Goal: Task Accomplishment & Management: Manage account settings

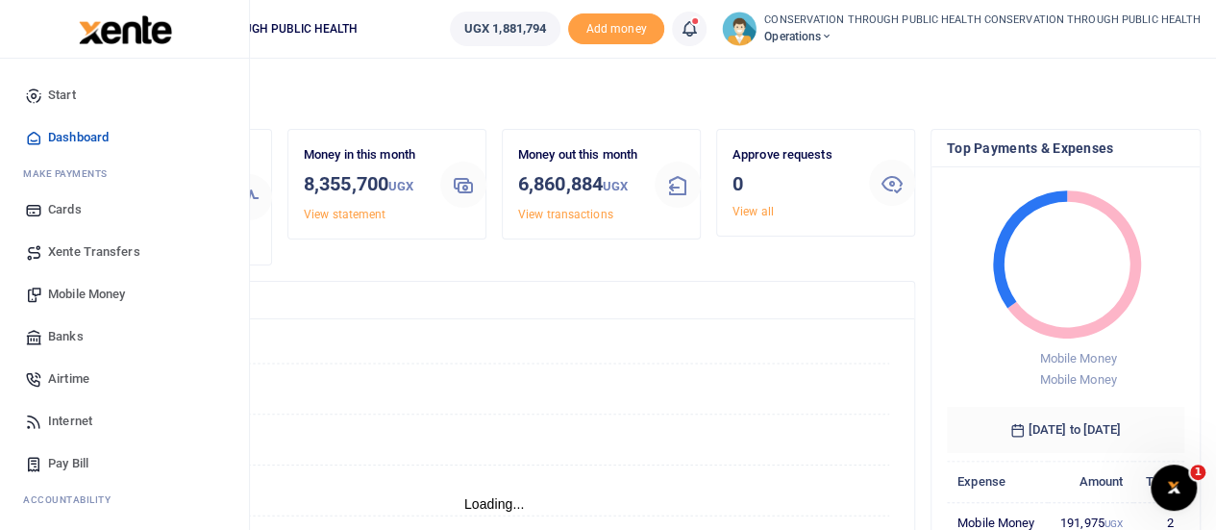
click at [87, 292] on span "Mobile Money" at bounding box center [86, 294] width 77 height 19
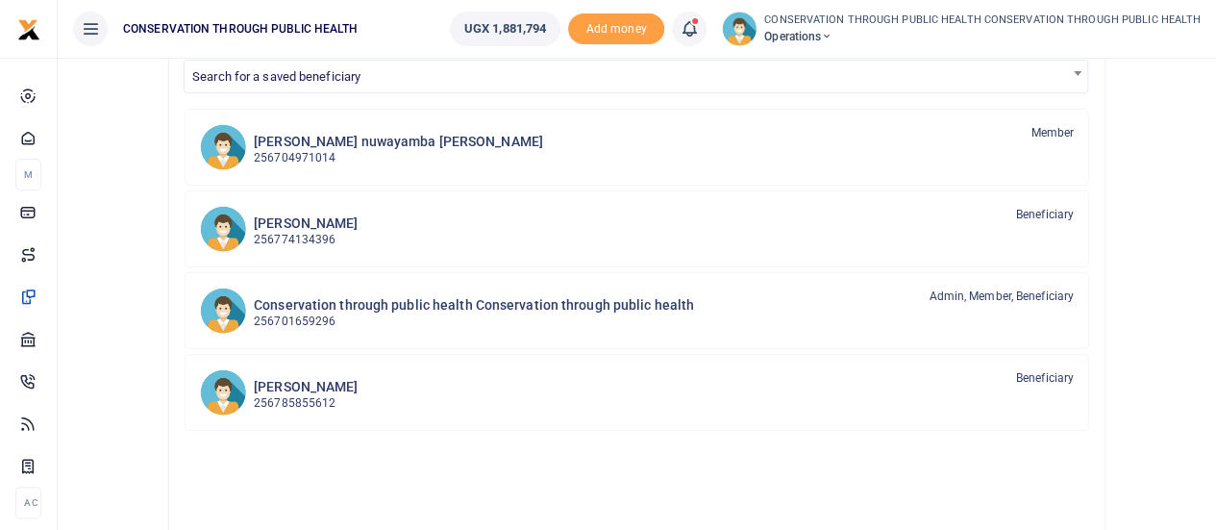
scroll to position [214, 0]
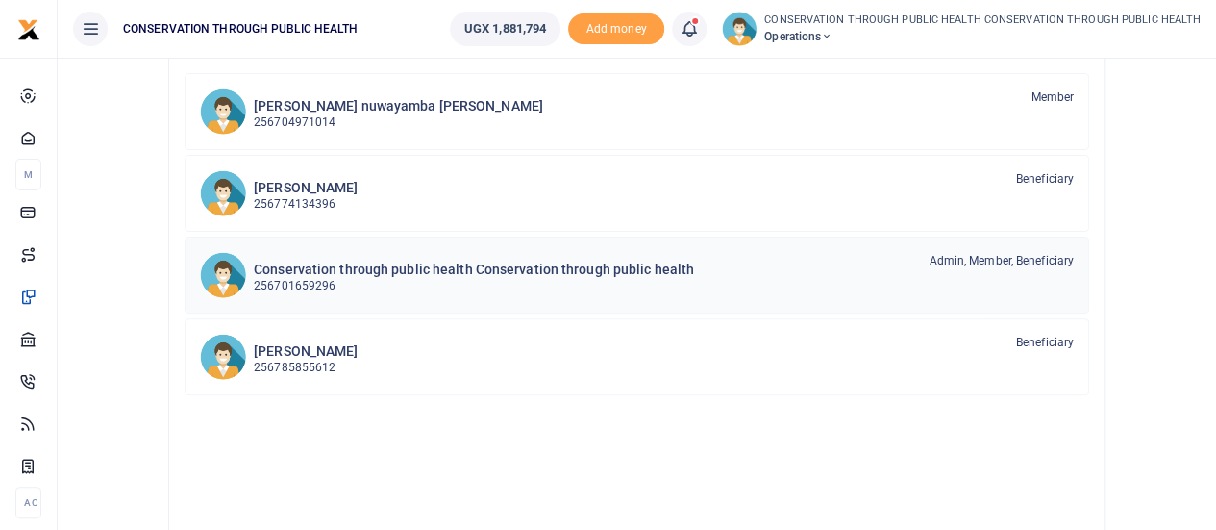
click at [519, 280] on p "256701659296" at bounding box center [474, 286] width 440 height 18
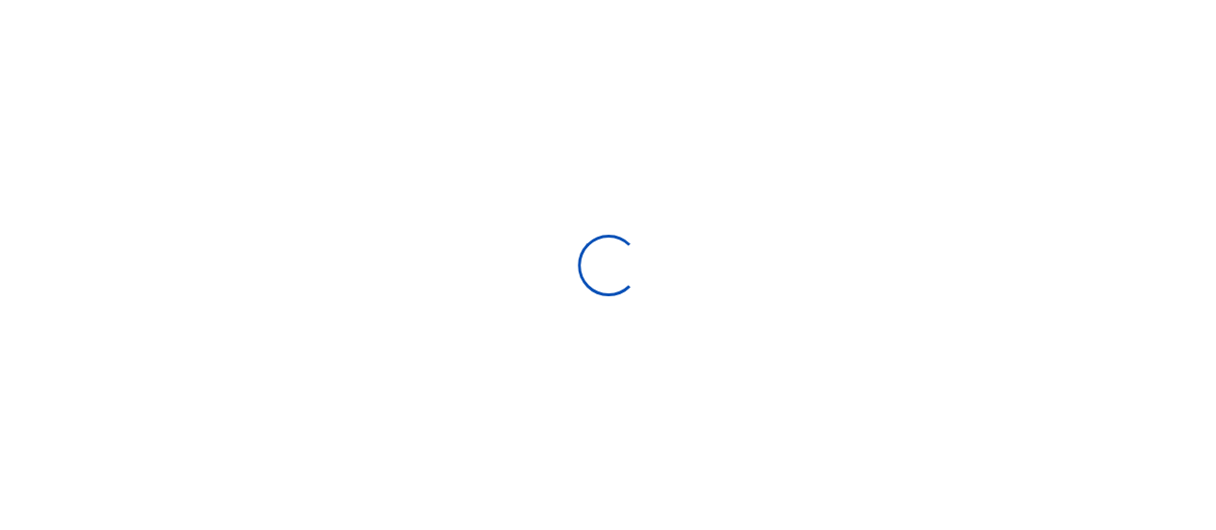
select select "Loading bundles"
select select
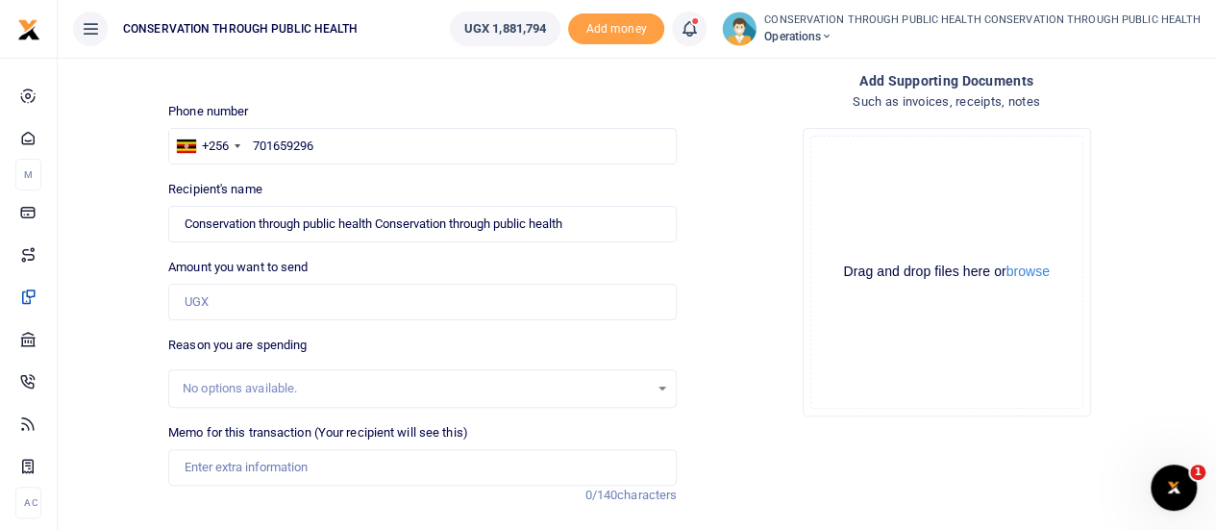
scroll to position [110, 0]
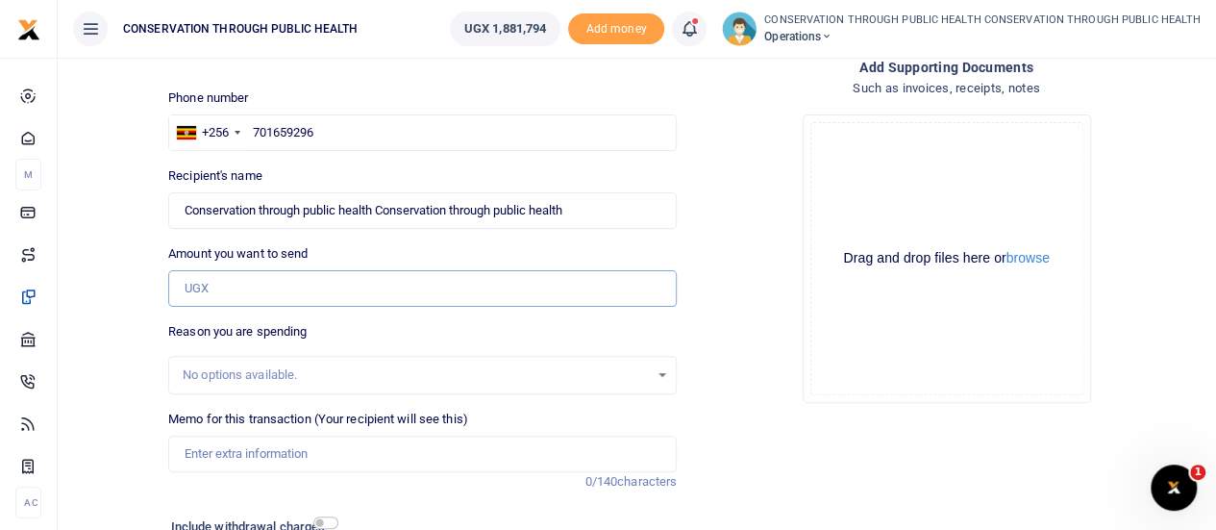
click at [273, 299] on input "Amount you want to send" at bounding box center [422, 288] width 509 height 37
type input "5"
type input "310,000"
click at [211, 447] on input "Memo for this transaction (Your recipient will see this)" at bounding box center [422, 453] width 509 height 37
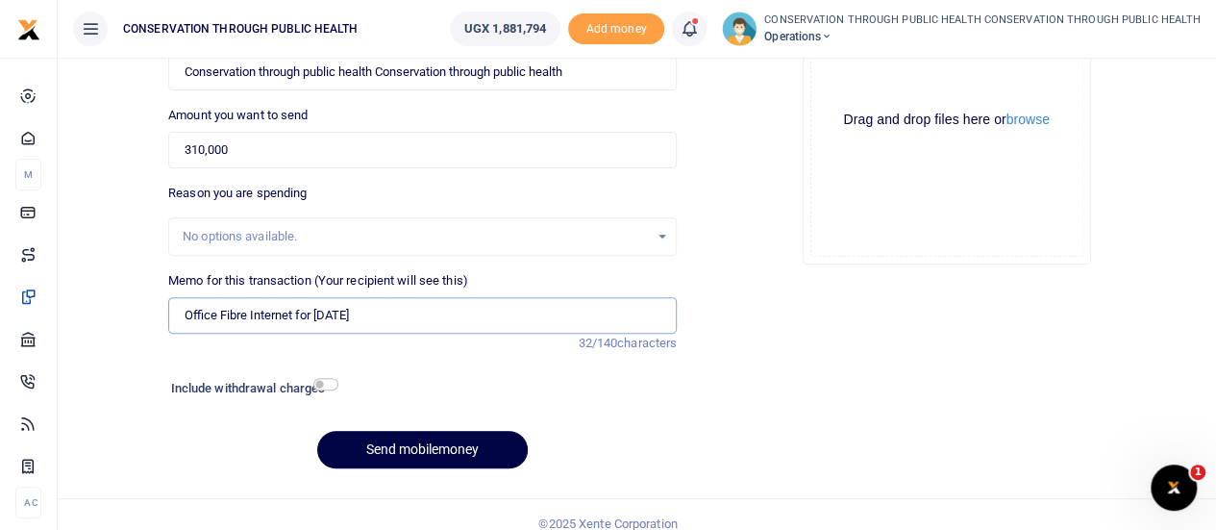
scroll to position [265, 0]
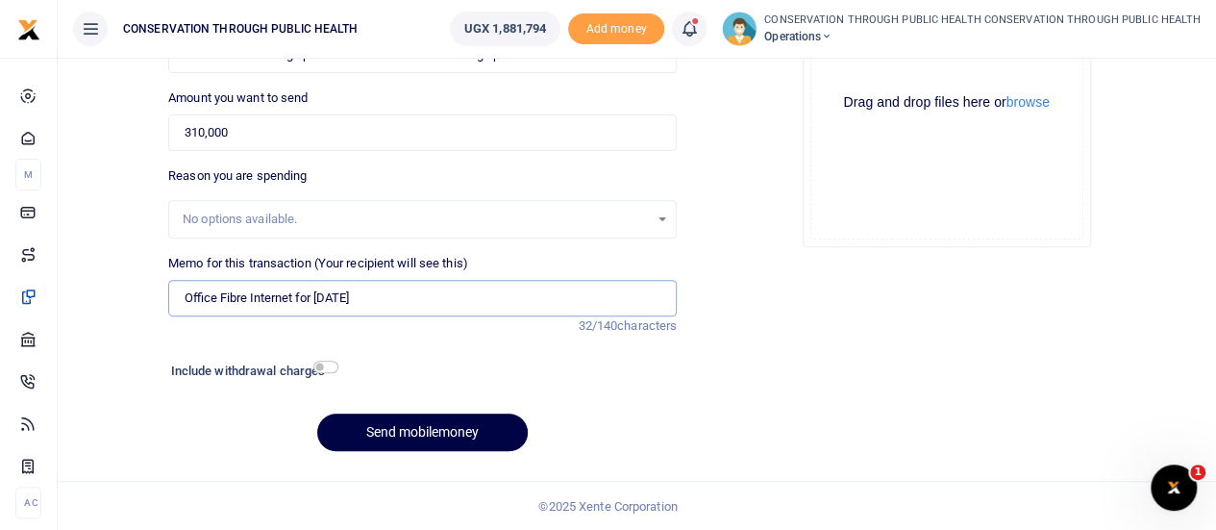
type input "Office Fibre Internet for Oct 25"
click at [323, 368] on input "checkbox" at bounding box center [325, 366] width 25 height 12
checkbox input "true"
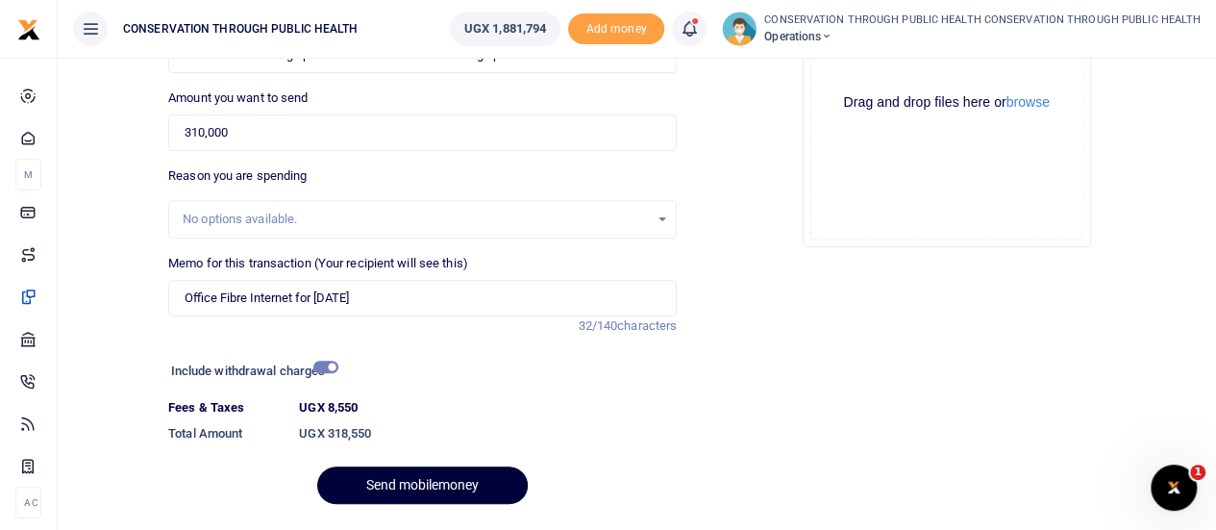
click at [373, 482] on button "Send mobilemoney" at bounding box center [422, 484] width 211 height 37
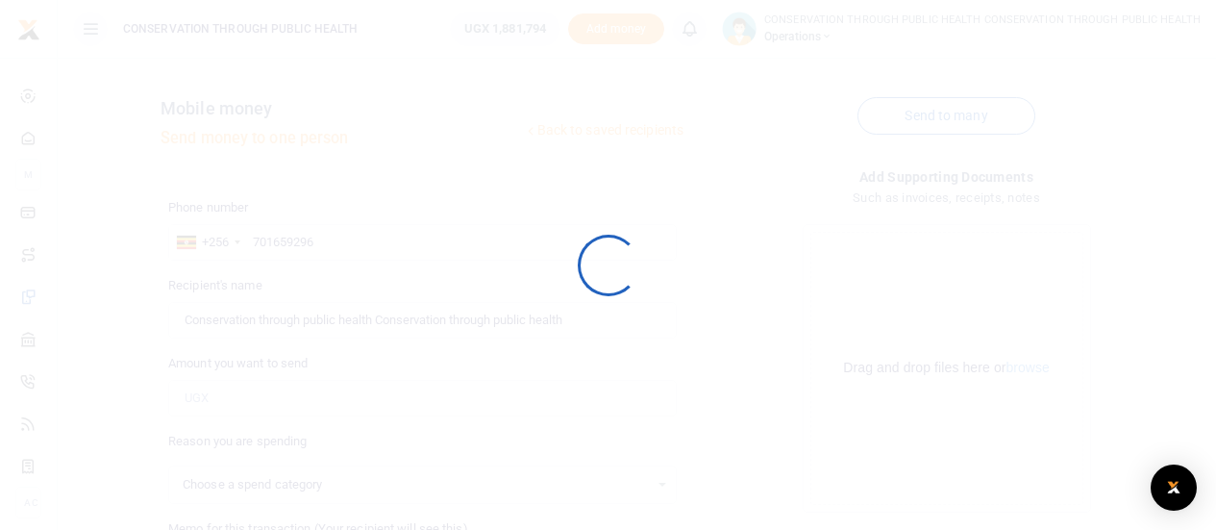
select select
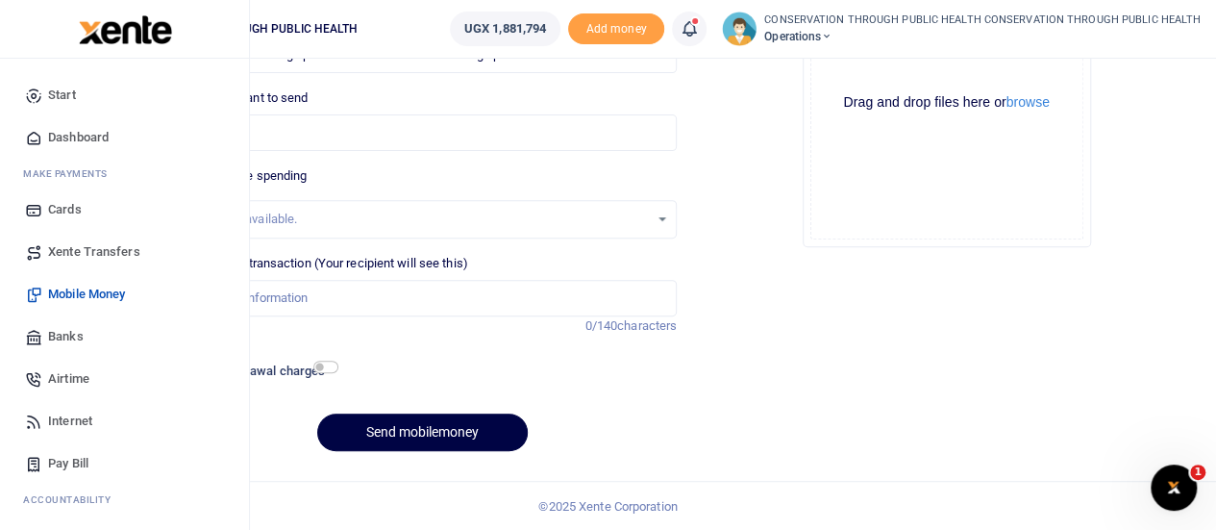
click at [82, 132] on span "Dashboard" at bounding box center [78, 137] width 61 height 19
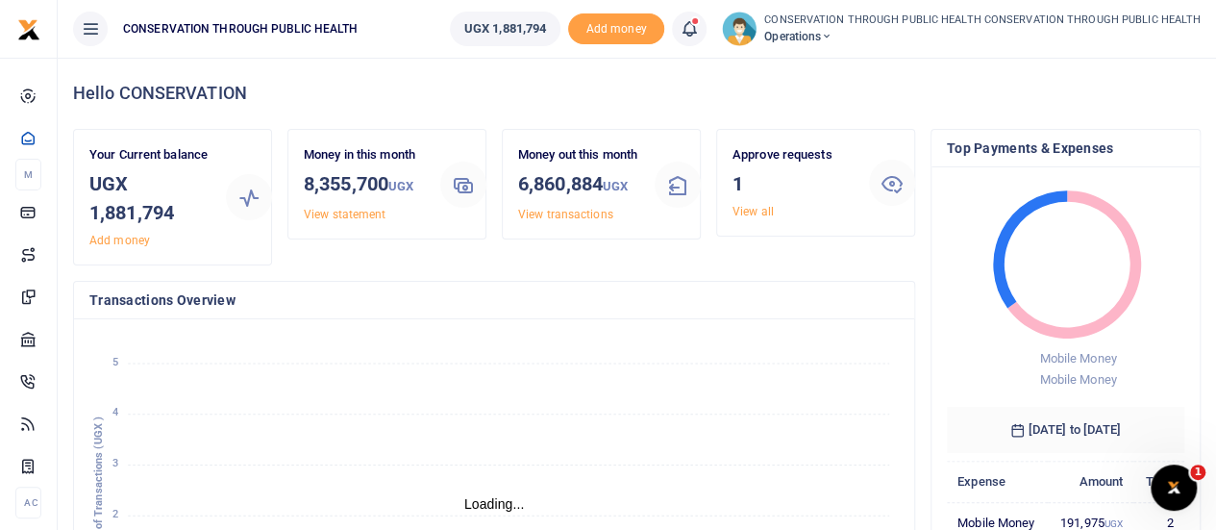
scroll to position [15, 15]
click at [742, 213] on link "View all" at bounding box center [752, 211] width 41 height 13
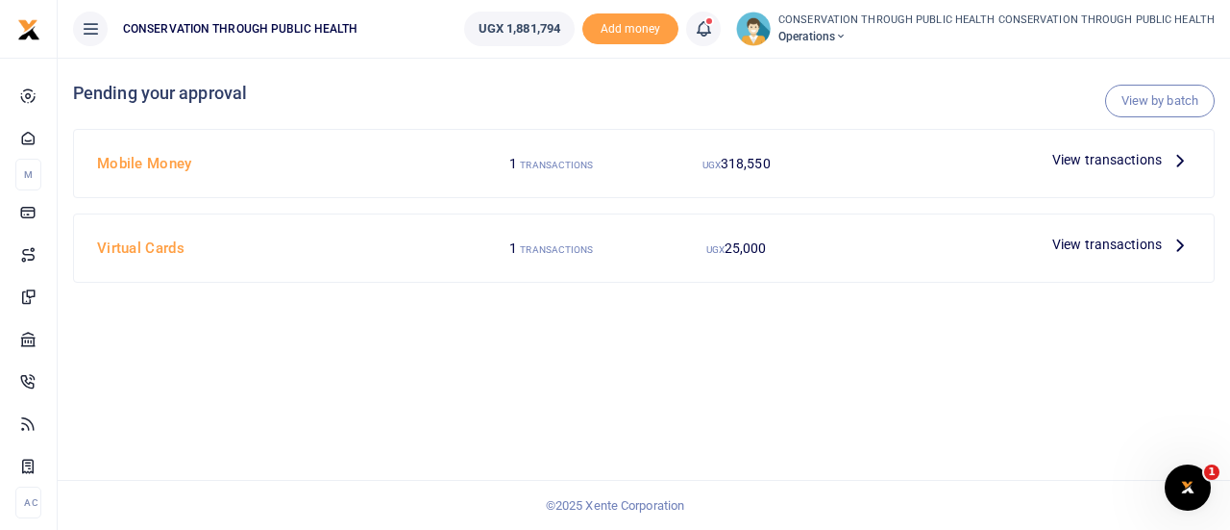
click at [1182, 154] on icon at bounding box center [1180, 159] width 21 height 21
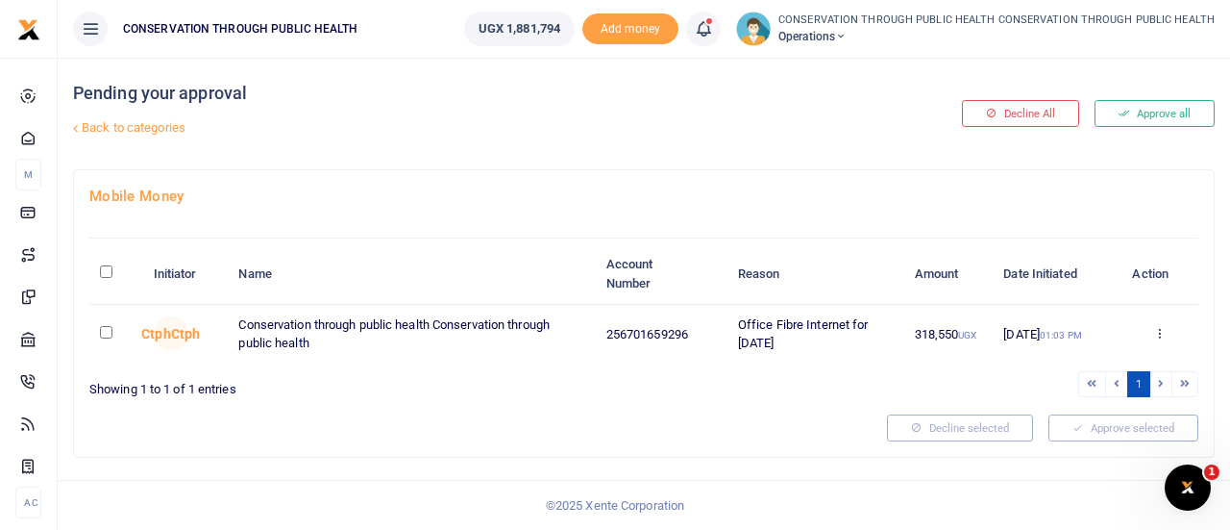
click at [110, 330] on input "checkbox" at bounding box center [106, 332] width 12 height 12
checkbox input "true"
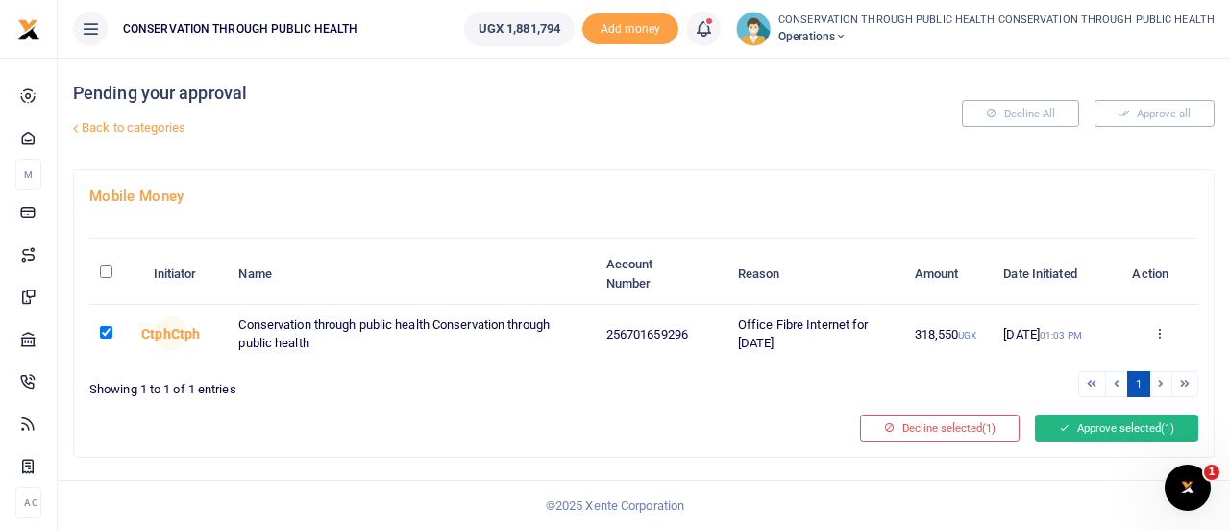
click at [1096, 429] on button "Approve selected (1)" at bounding box center [1116, 427] width 163 height 27
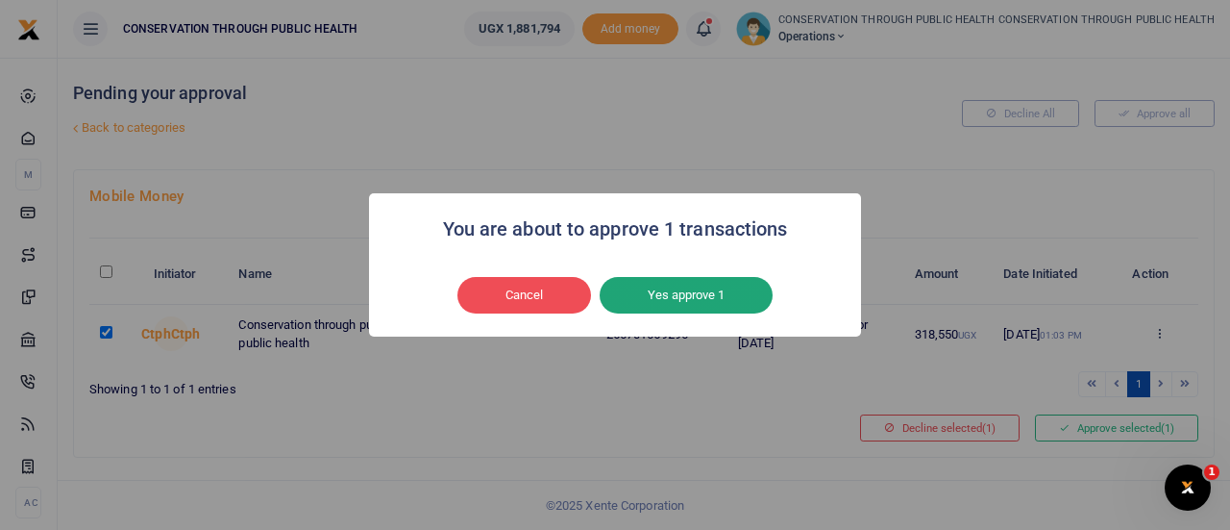
click at [669, 296] on button "Yes approve 1" at bounding box center [686, 295] width 173 height 37
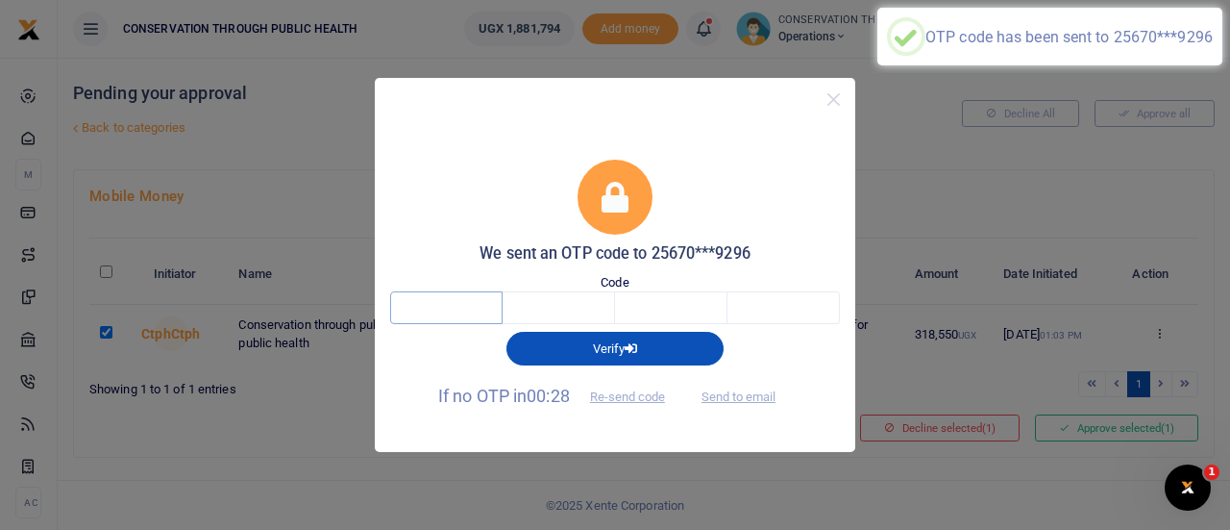
click at [438, 299] on input "text" at bounding box center [446, 307] width 112 height 33
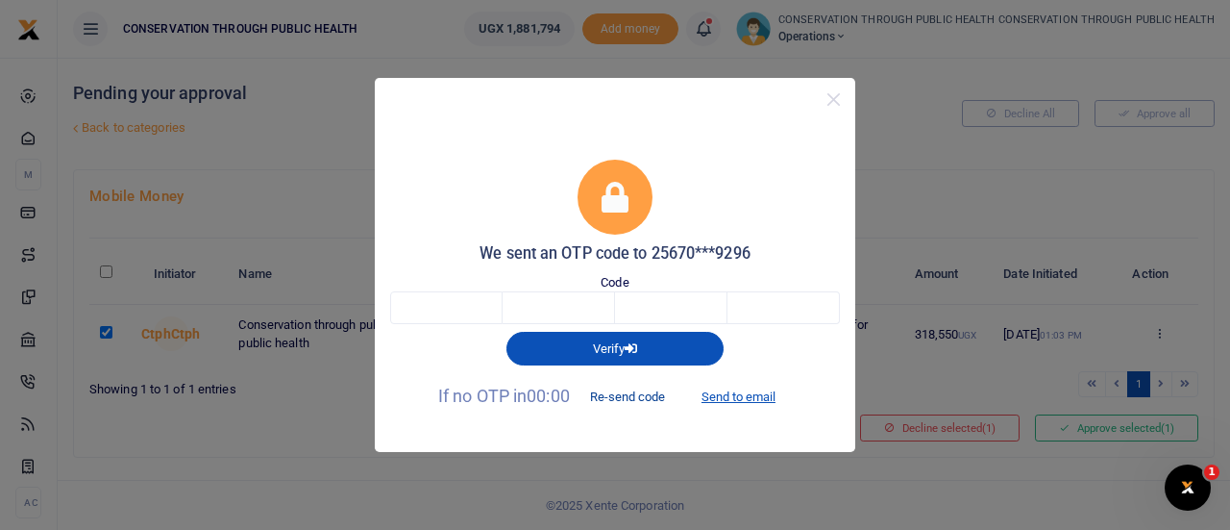
click at [621, 393] on button "Re-send code" at bounding box center [628, 397] width 108 height 33
click at [632, 400] on button "Re-send code" at bounding box center [628, 397] width 108 height 33
click at [632, 399] on button "Re-send code" at bounding box center [628, 397] width 108 height 33
click at [719, 396] on button "Send to email" at bounding box center [738, 397] width 107 height 33
click at [458, 306] on input "text" at bounding box center [446, 307] width 112 height 33
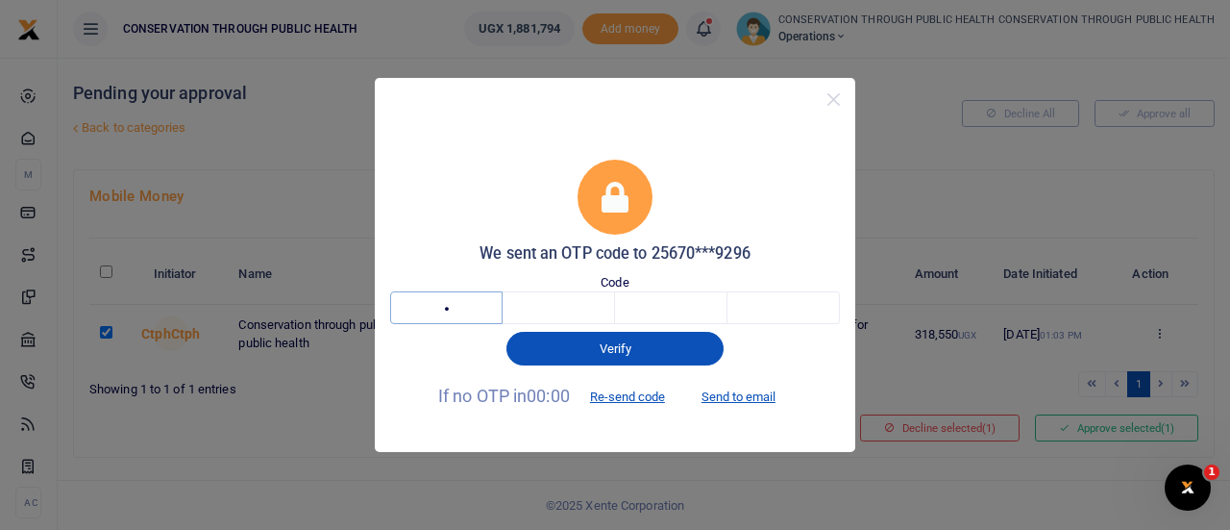
type input "6"
type input "5"
type input "6"
